Goal: Find contact information

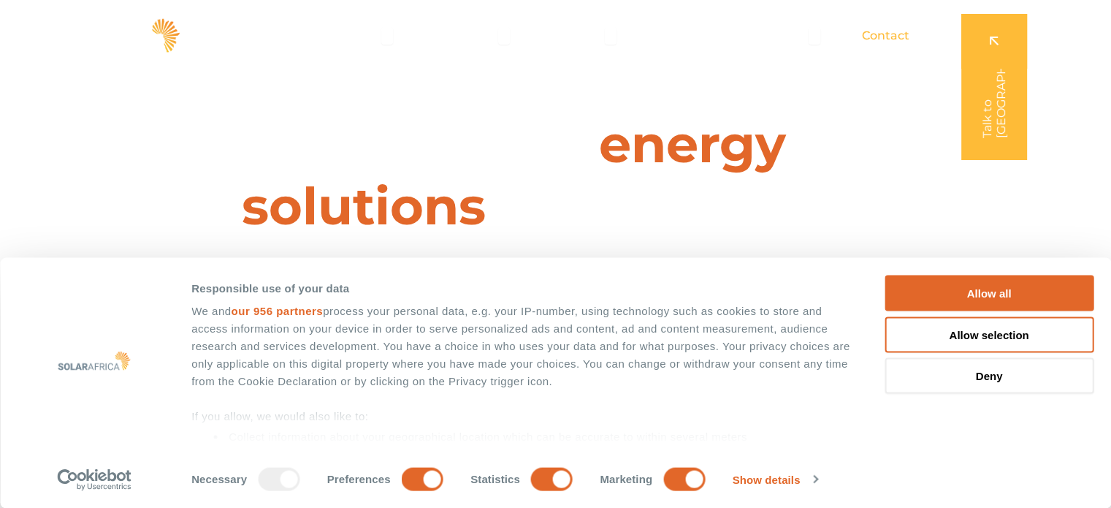
click at [880, 37] on span "Contact" at bounding box center [885, 36] width 47 height 18
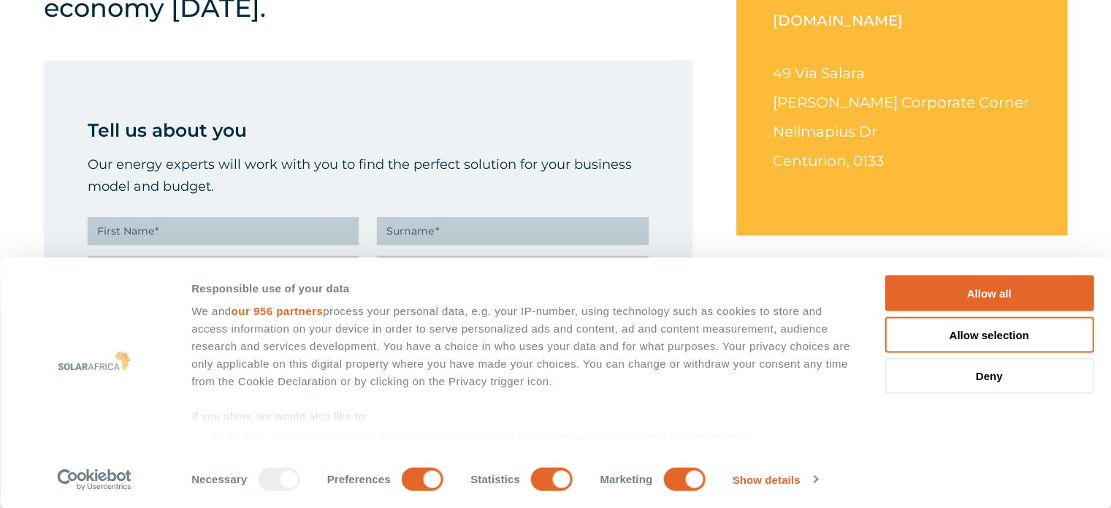
scroll to position [584, 0]
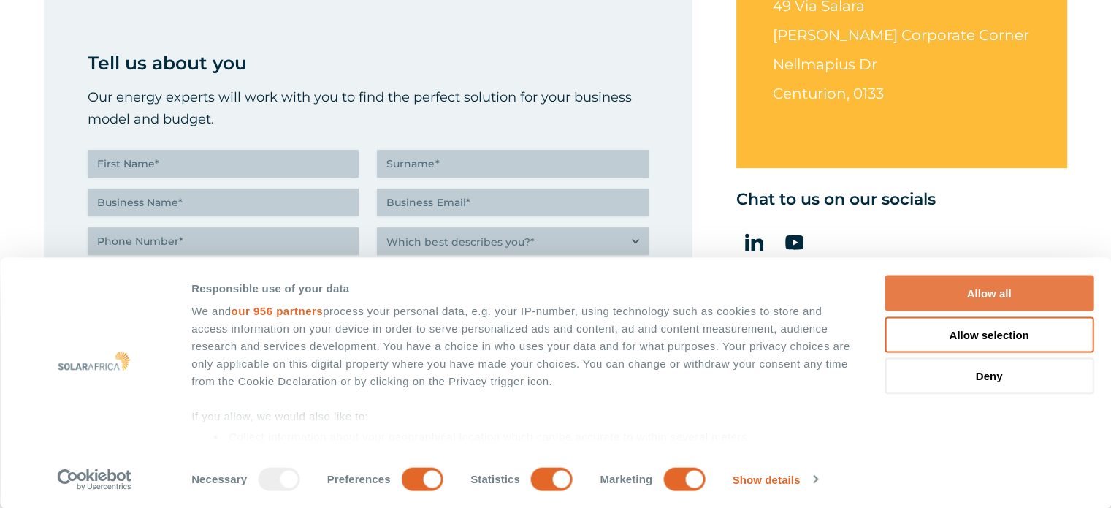
click at [1004, 291] on button "Allow all" at bounding box center [988, 293] width 209 height 36
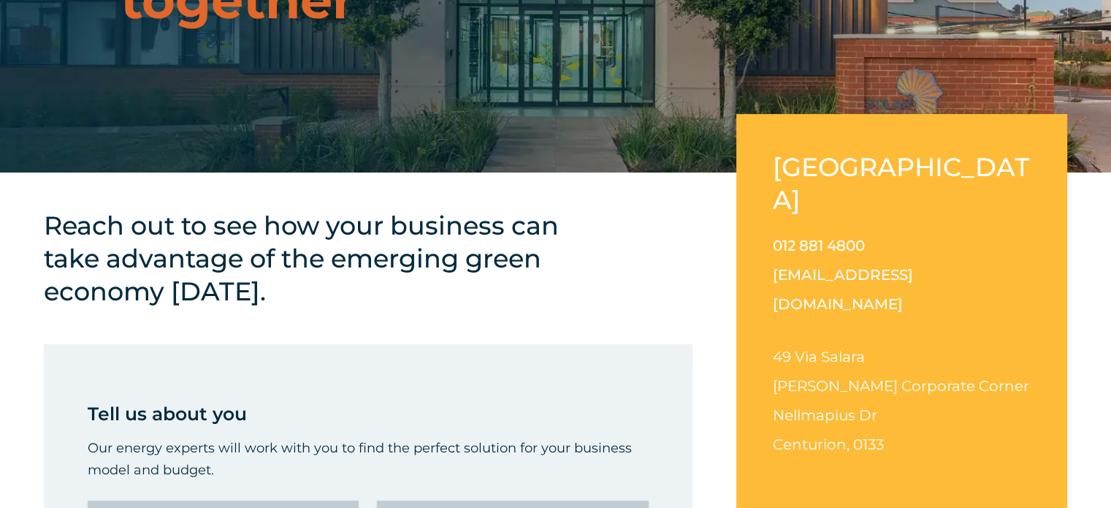
scroll to position [235, 0]
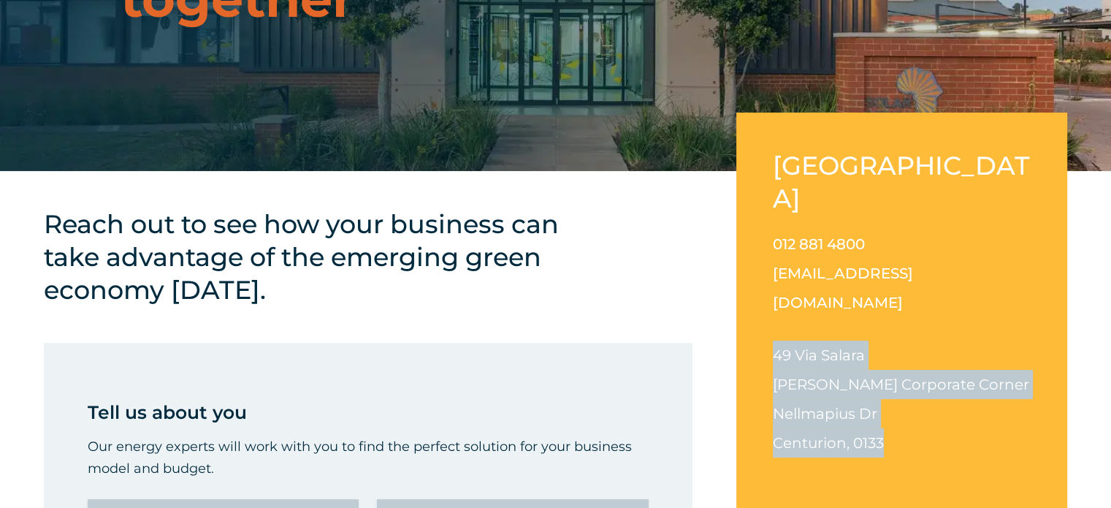
drag, startPoint x: 771, startPoint y: 290, endPoint x: 909, endPoint y: 383, distance: 166.7
click at [909, 383] on div "South Africa 012 881 4800 info@solarafrica.com 49 Via Salara Irene Corporate Co…" at bounding box center [901, 314] width 331 height 405
copy p "49 Via Salara Irene Corporate Corner Nellmapius Dr Centurion, 0133"
